Goal: Transaction & Acquisition: Purchase product/service

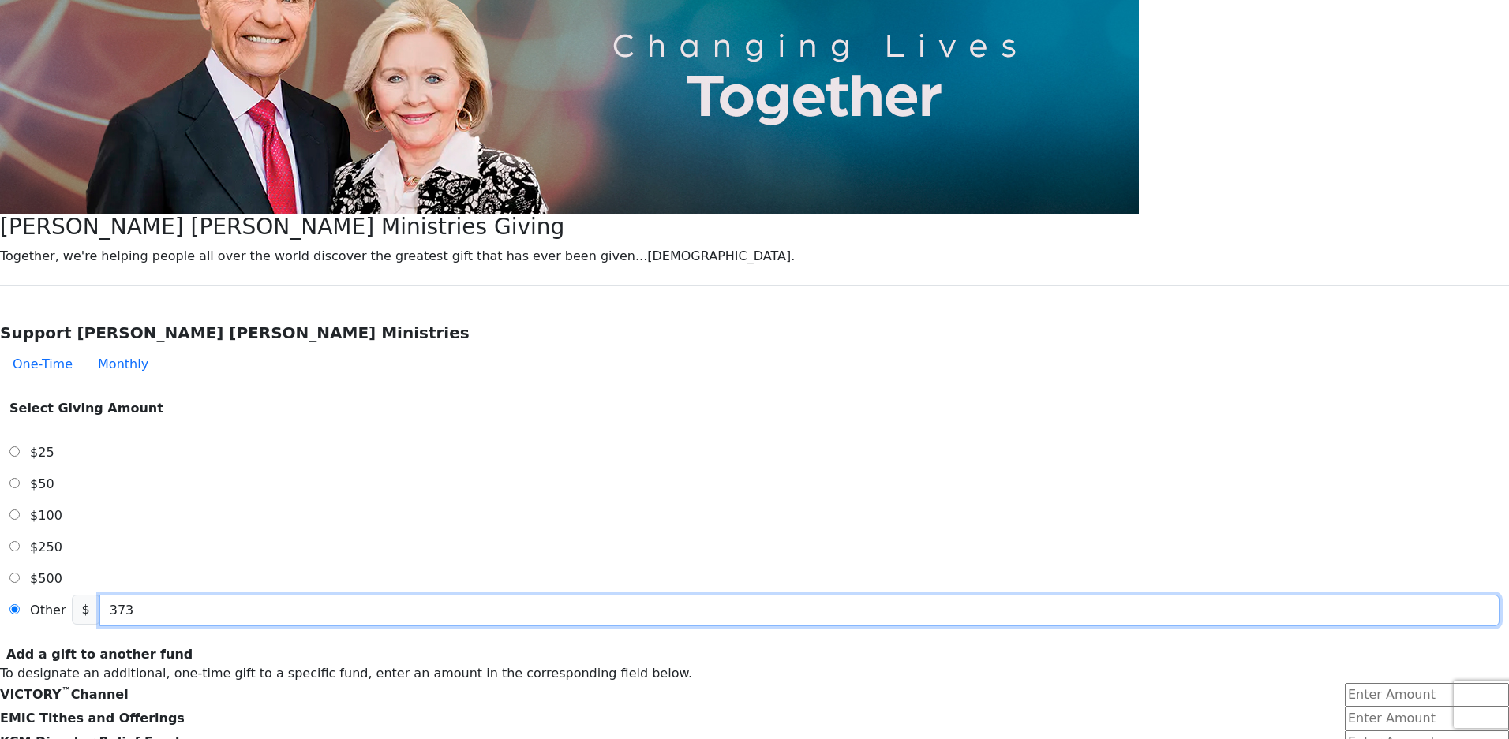
click at [716, 595] on input "373" at bounding box center [799, 611] width 1400 height 32
type input "373.00"
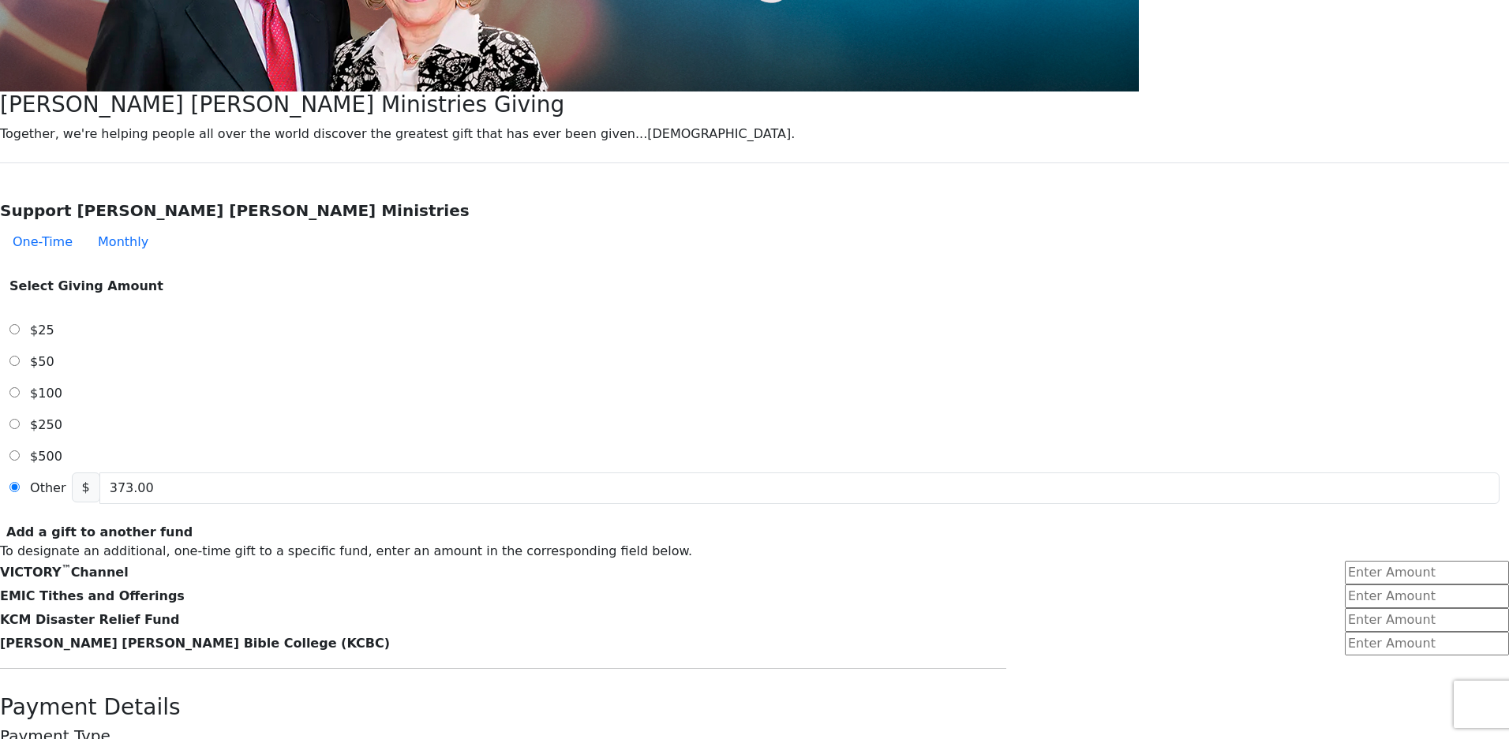
scroll to position [473, 0]
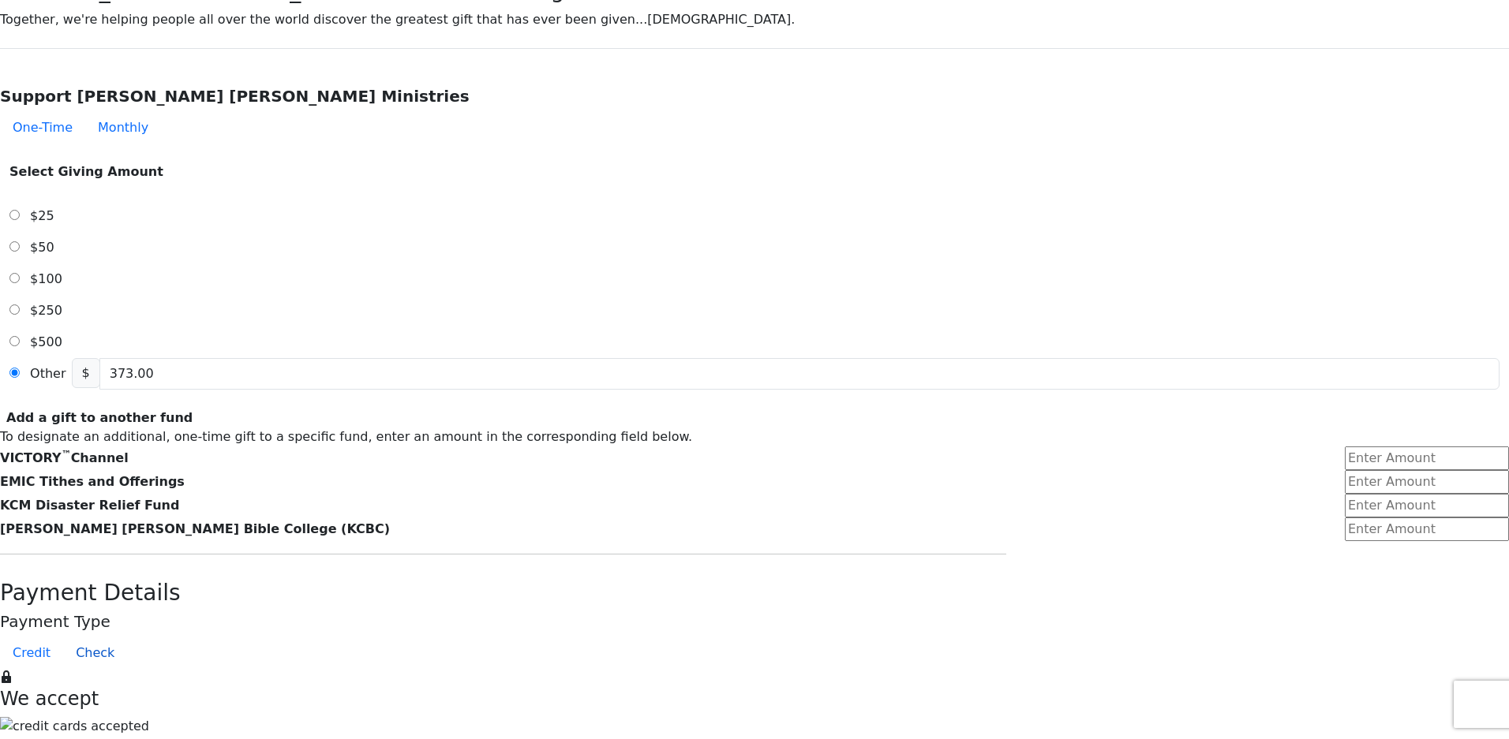
click at [127, 638] on button "Check" at bounding box center [95, 654] width 64 height 32
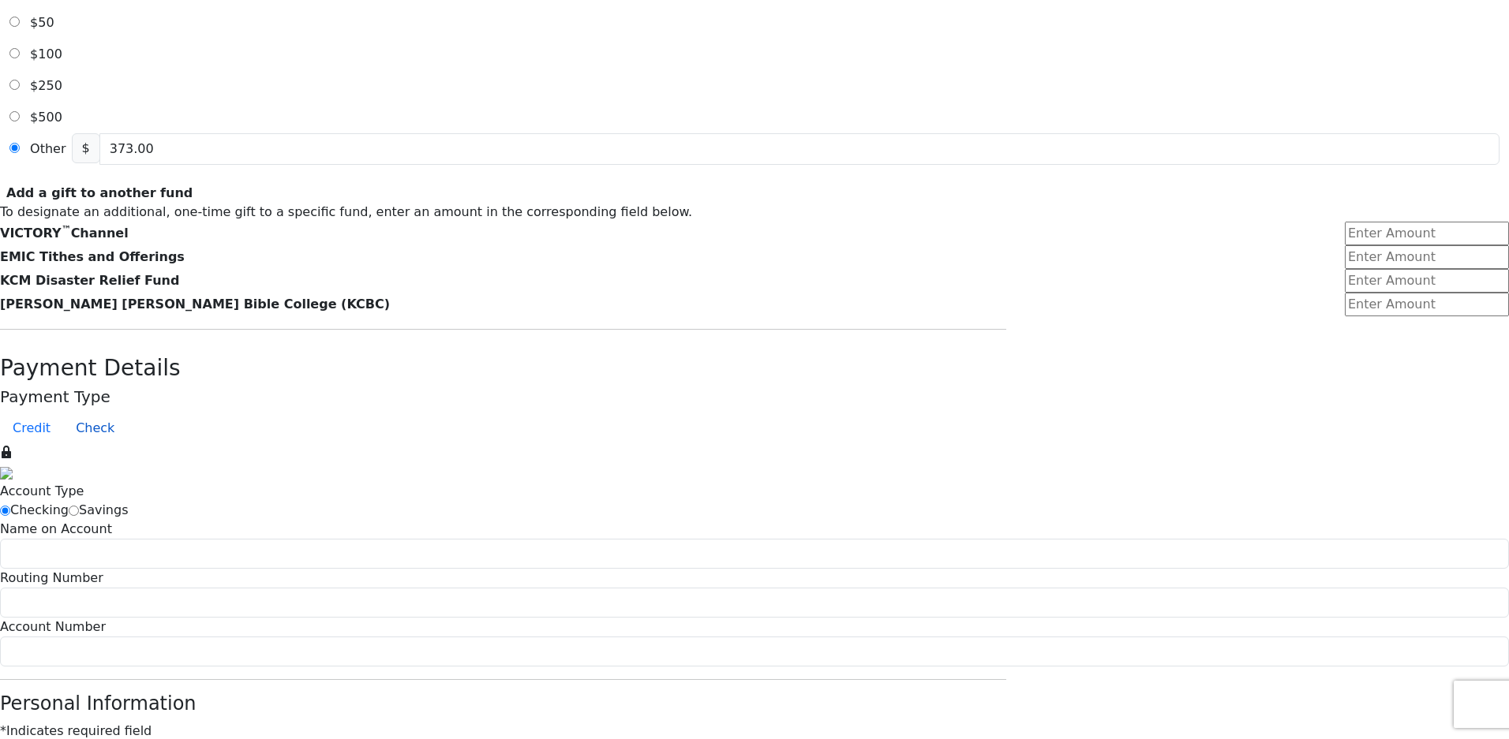
scroll to position [710, 0]
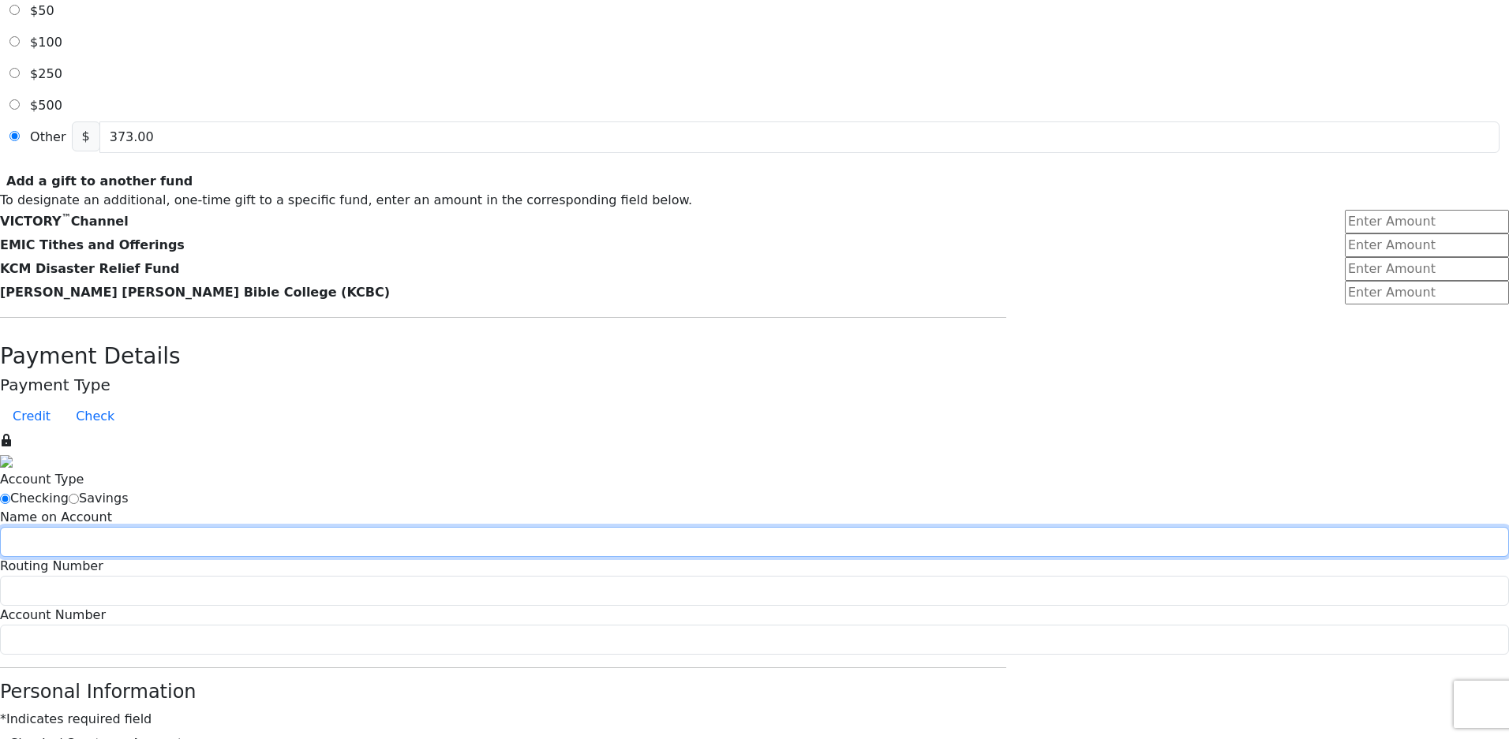
click at [619, 527] on input at bounding box center [754, 542] width 1509 height 30
type input "[PERSON_NAME] [PERSON_NAME]"
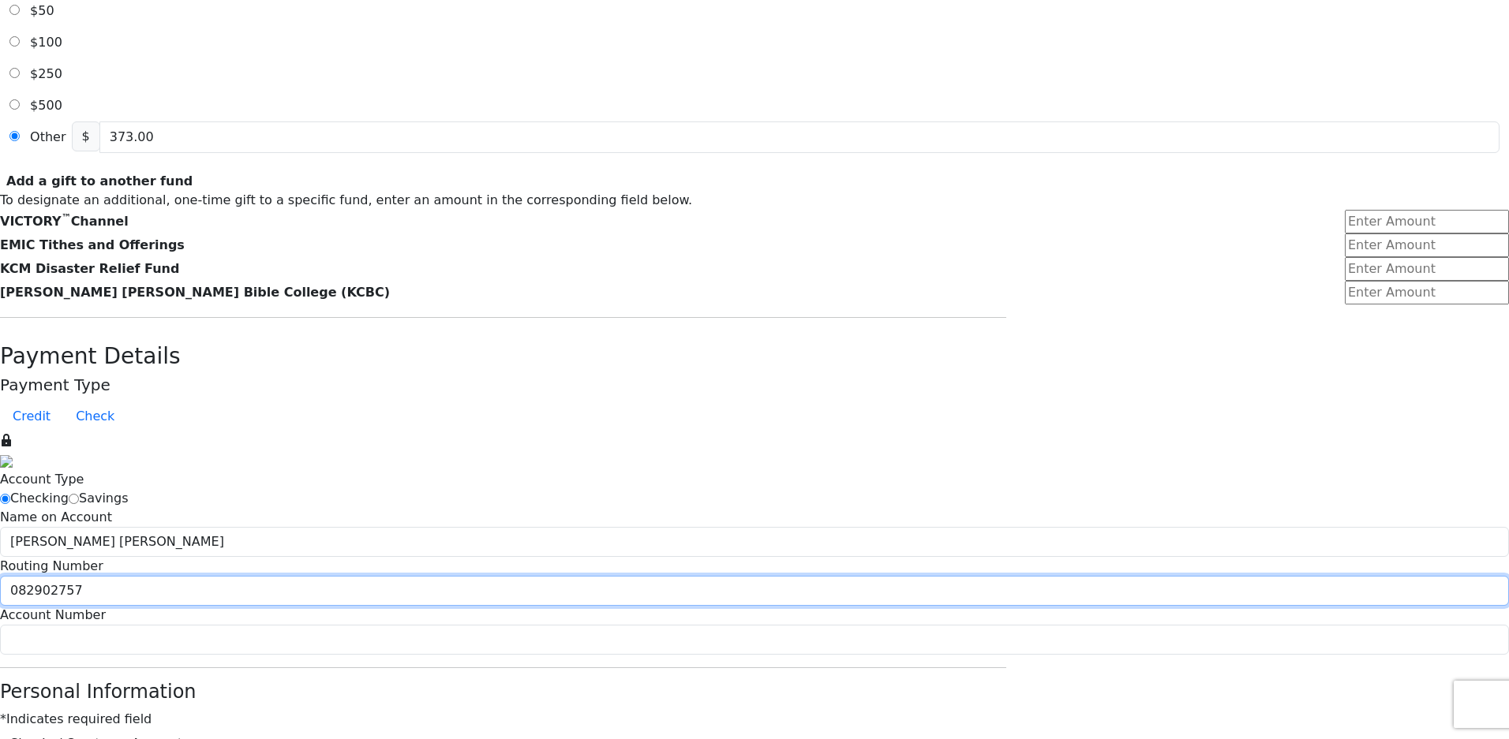
type input "082902757"
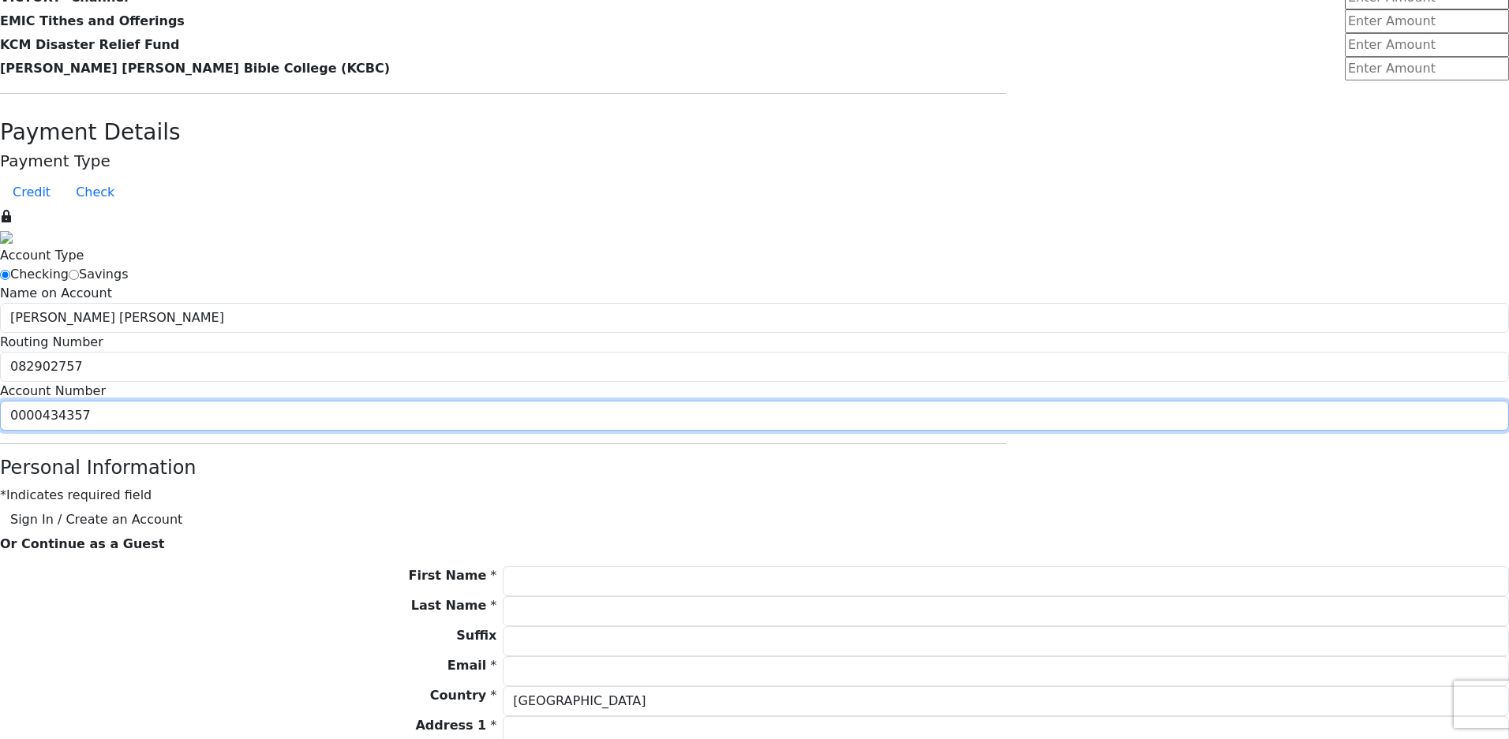
scroll to position [947, 0]
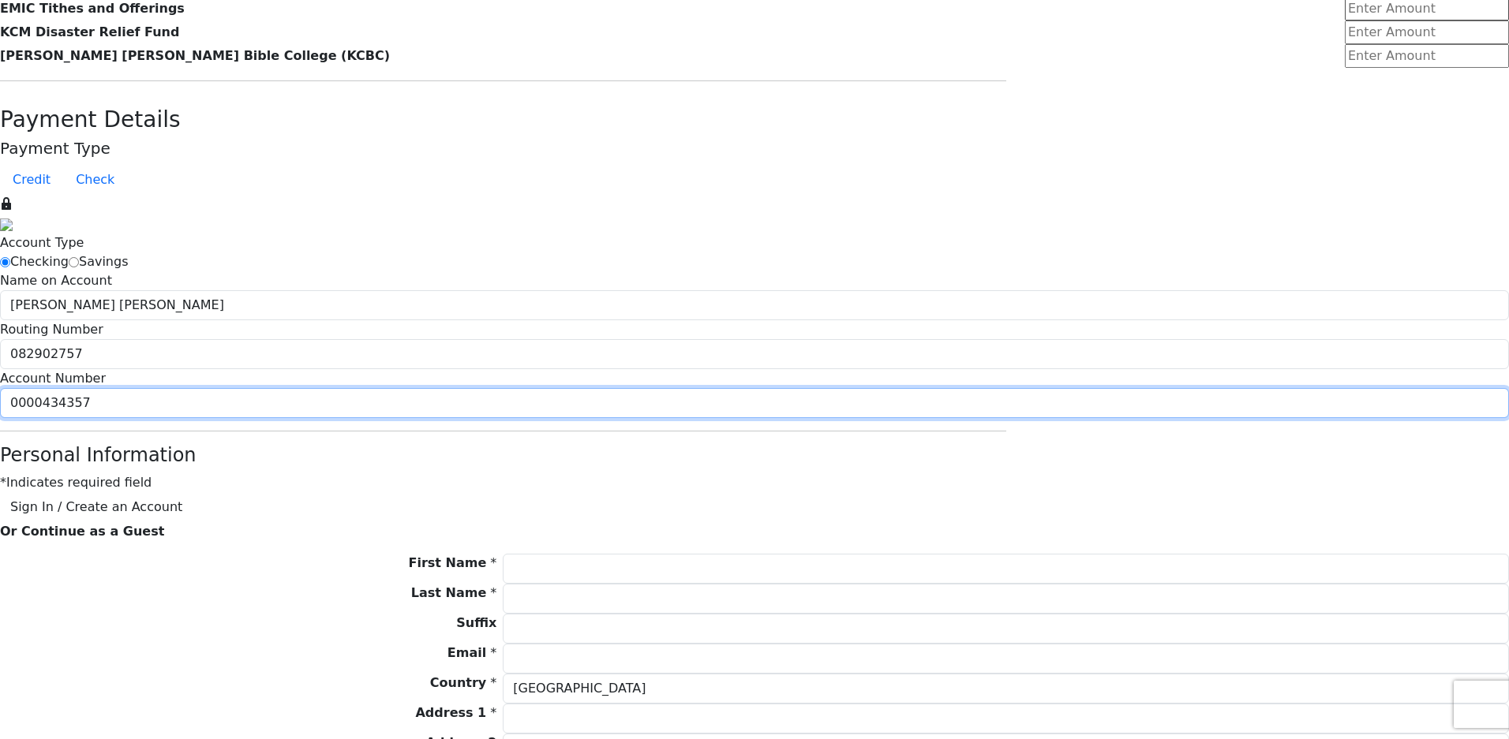
type input "0000434357"
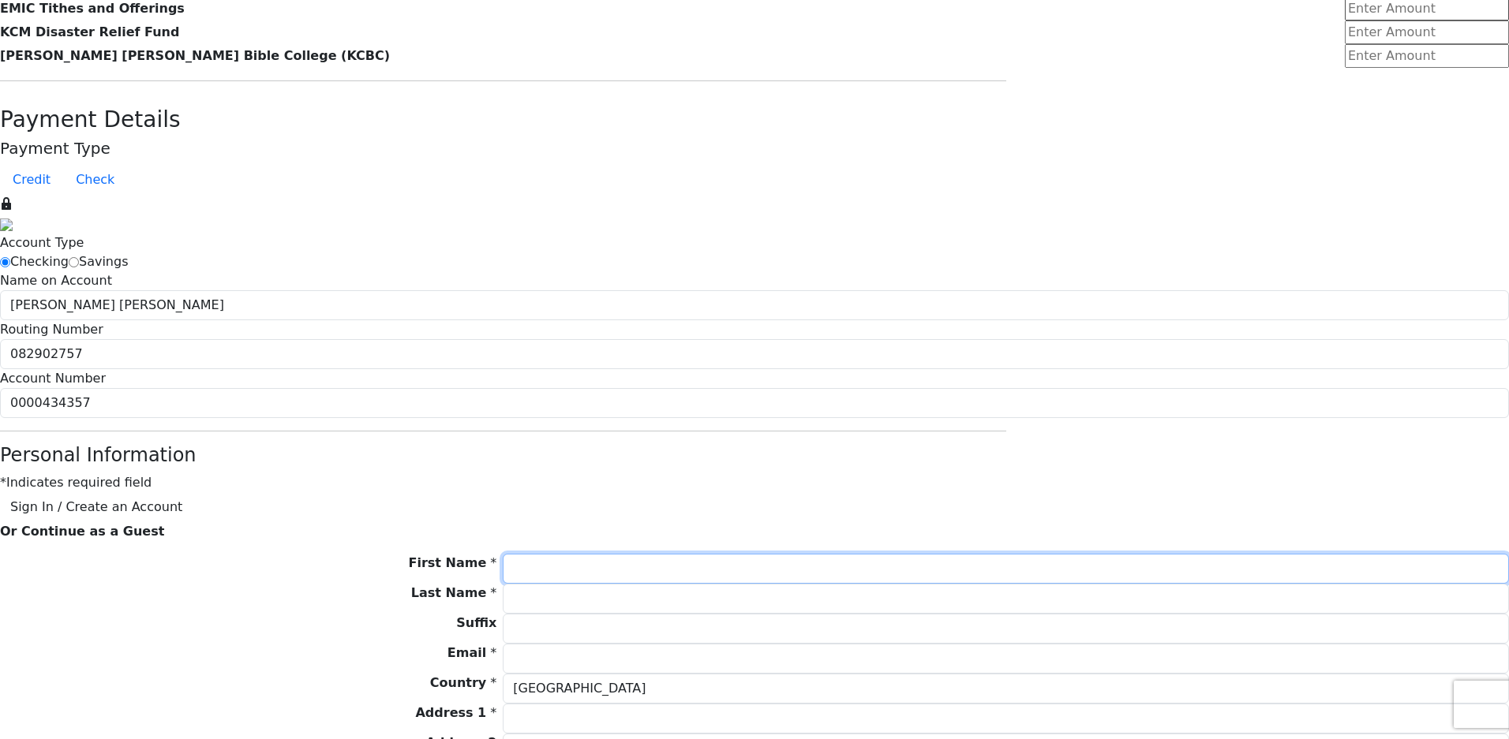
click at [694, 554] on input "First Name *" at bounding box center [1006, 569] width 1006 height 30
type input "[PERSON_NAME]"
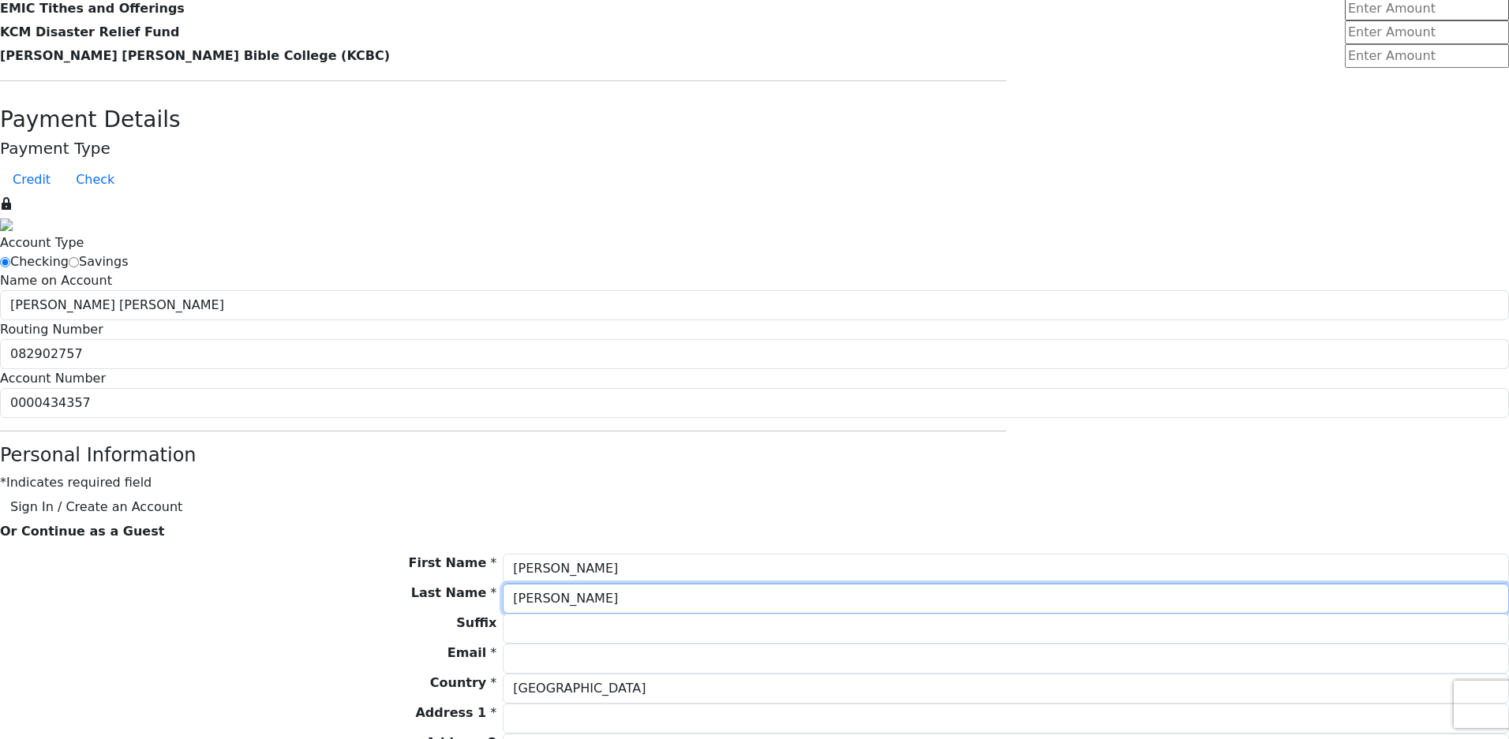
type input "[PERSON_NAME]"
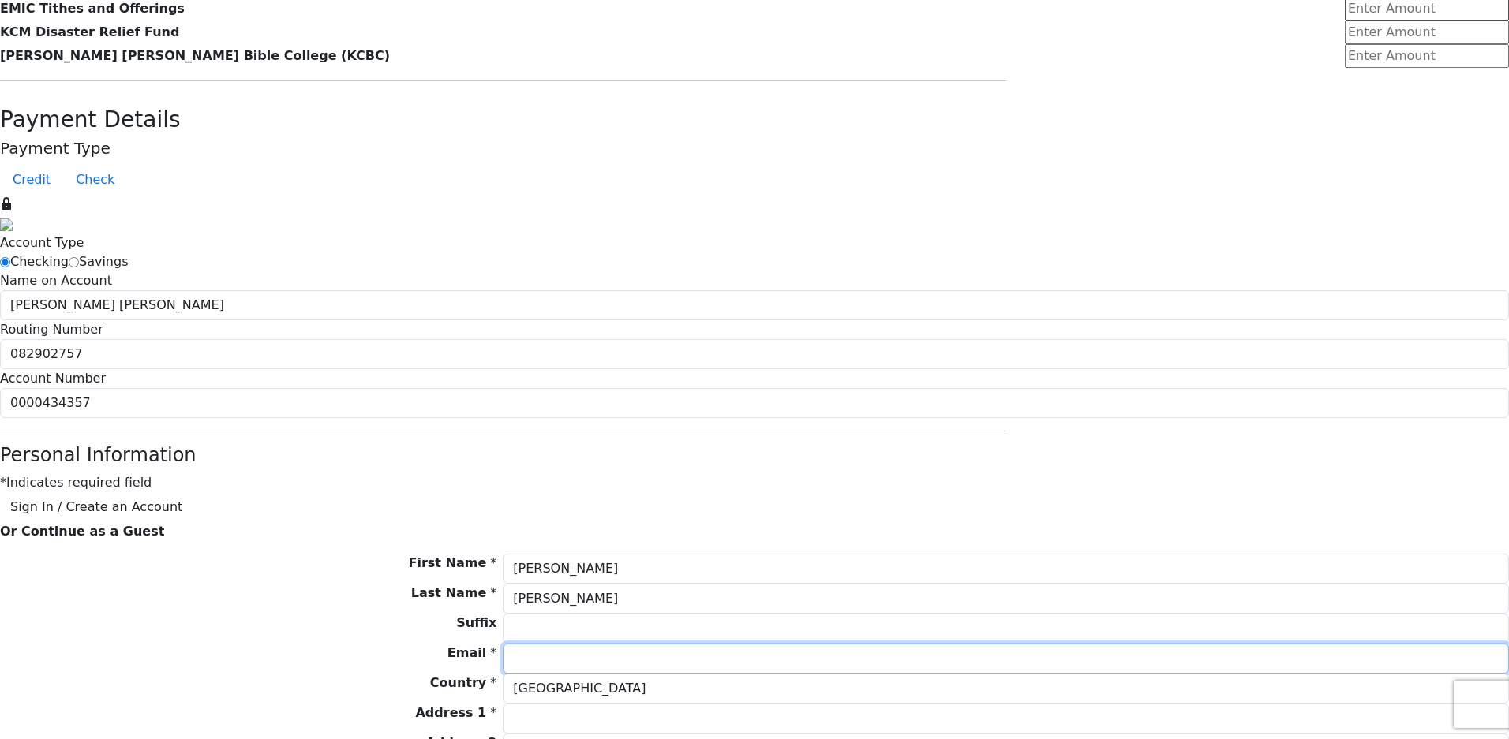
type input "[EMAIL_ADDRESS][DOMAIN_NAME]"
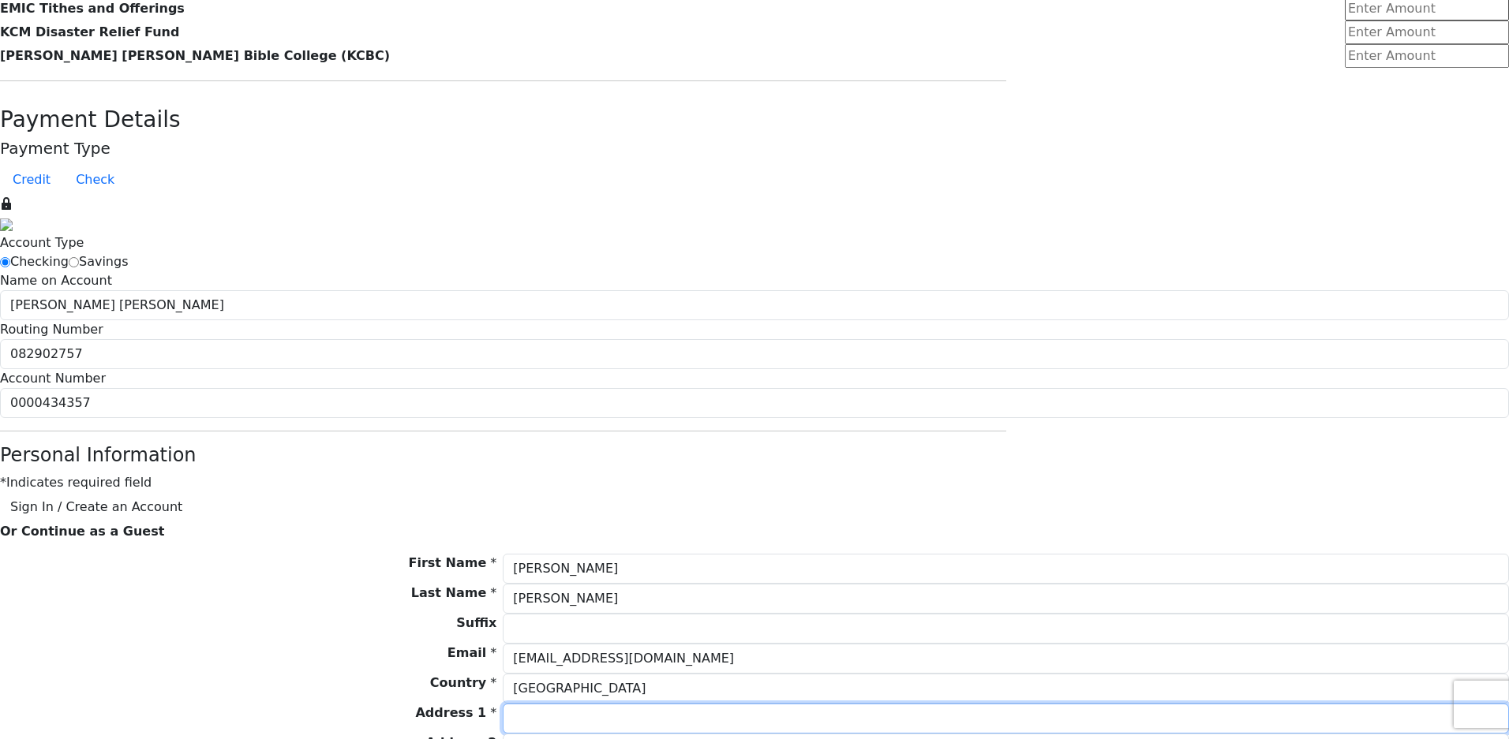
type input "[STREET_ADDRESS]"
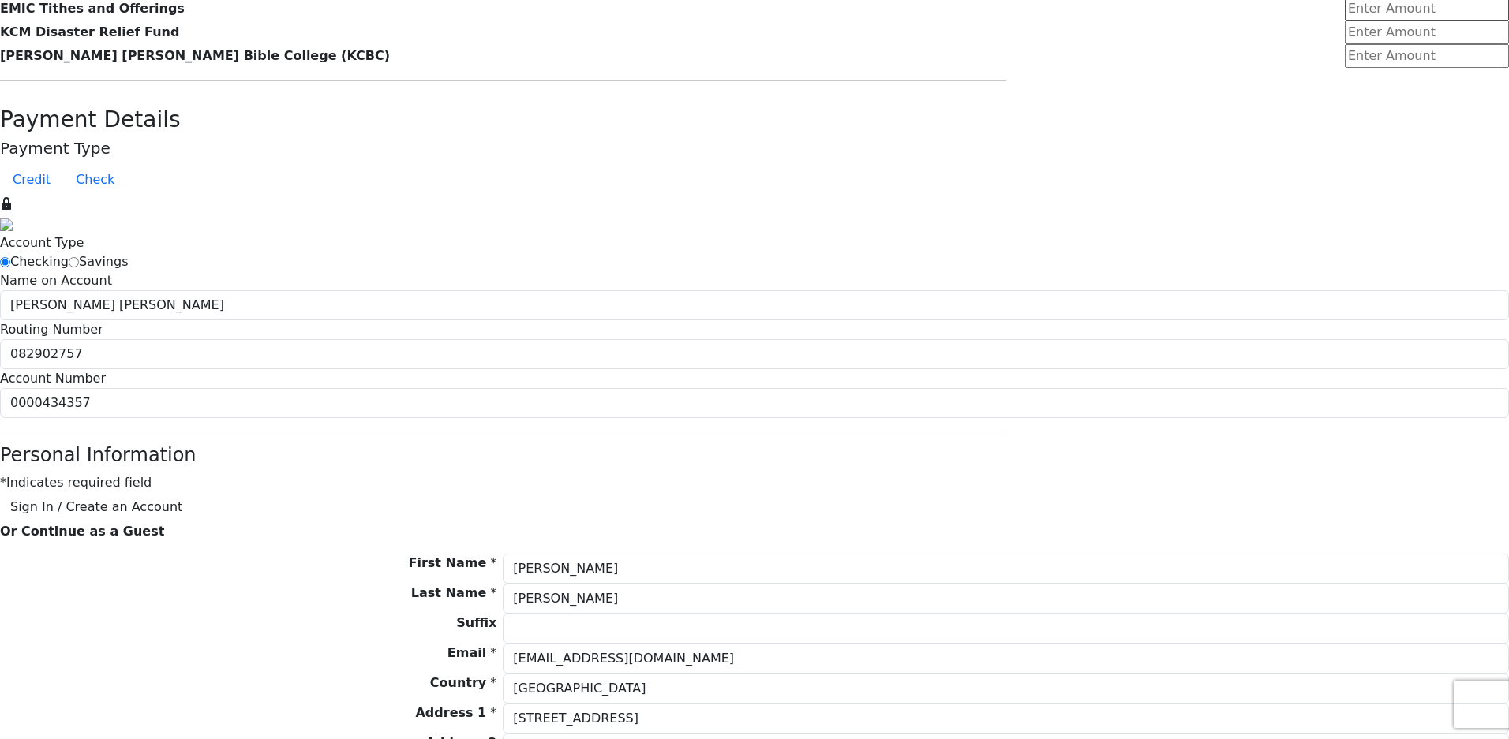
type input "Amarillo"
select select "[GEOGRAPHIC_DATA]"
type input "79119"
type input "8063310268"
click at [1049, 530] on form "Already have an account? Sign in for faster giving. Don't have an account? Crea…" at bounding box center [754, 175] width 1509 height 2100
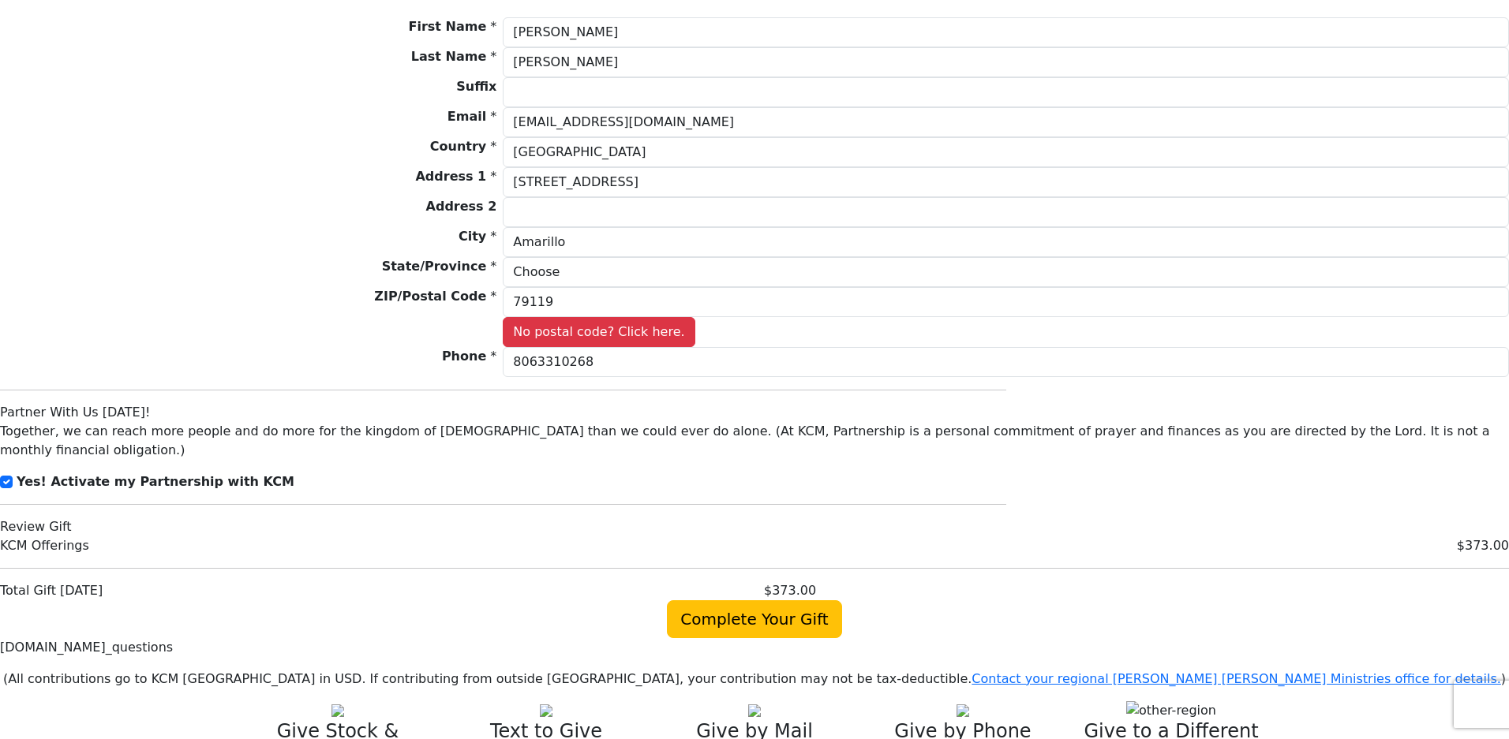
scroll to position [1499, 0]
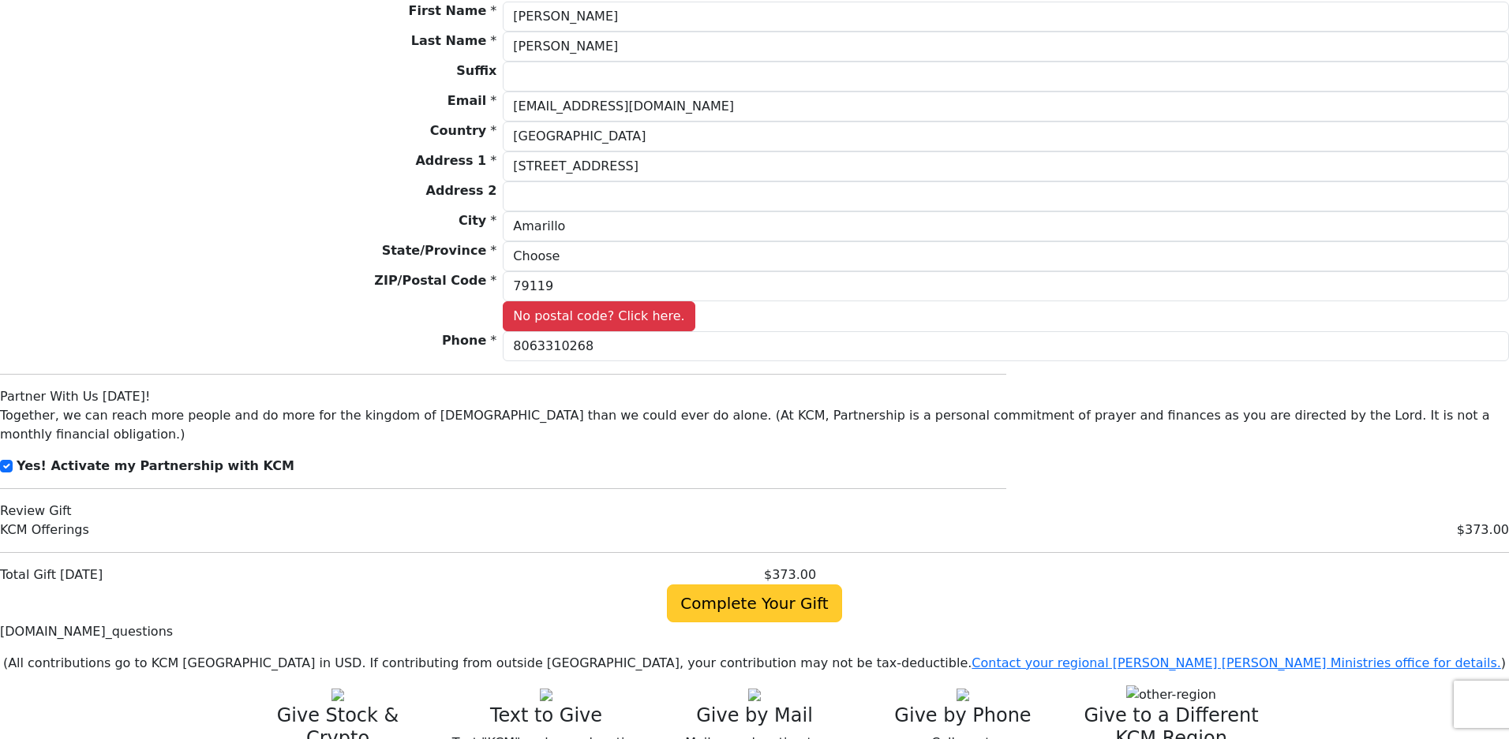
click at [780, 585] on span "Complete Your Gift" at bounding box center [754, 604] width 174 height 38
